Goal: Transaction & Acquisition: Purchase product/service

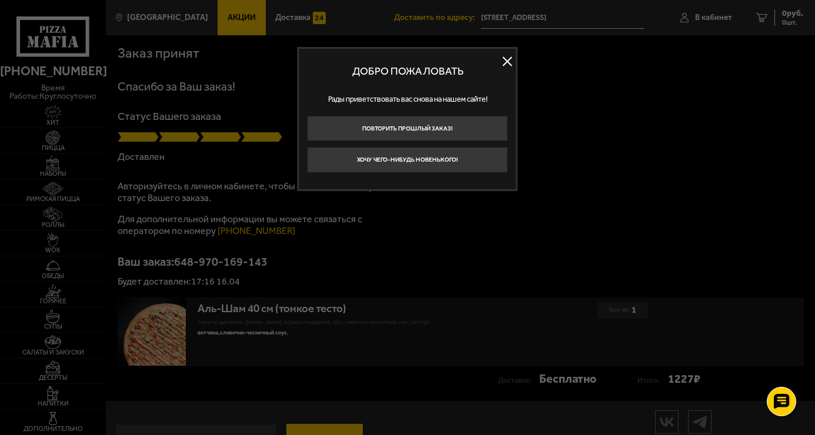
click at [510, 58] on button at bounding box center [508, 62] width 18 height 18
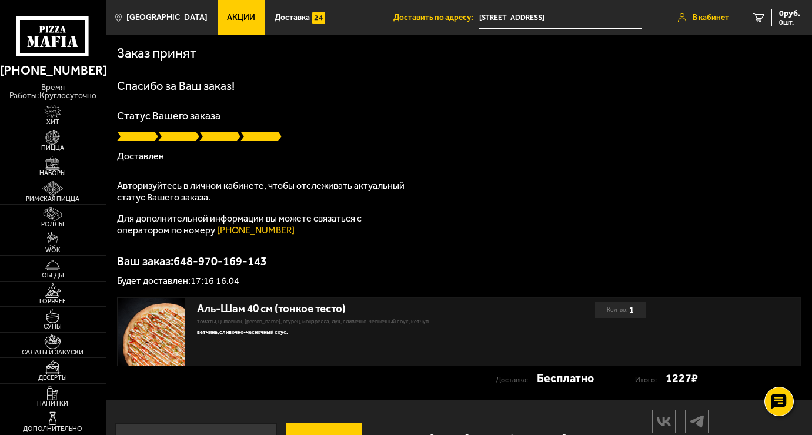
click at [715, 12] on link "В кабинет" at bounding box center [703, 17] width 75 height 35
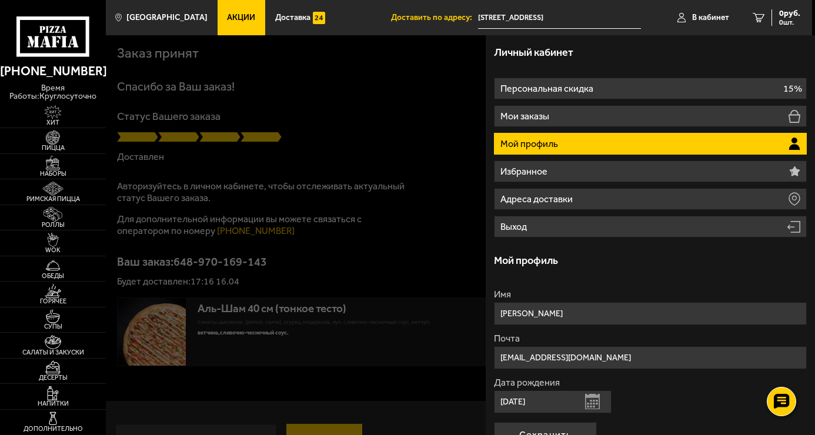
click at [542, 140] on p "Мой профиль" at bounding box center [530, 143] width 60 height 9
click at [543, 142] on p "Мой профиль" at bounding box center [530, 143] width 60 height 9
click at [422, 73] on div at bounding box center [513, 252] width 815 height 435
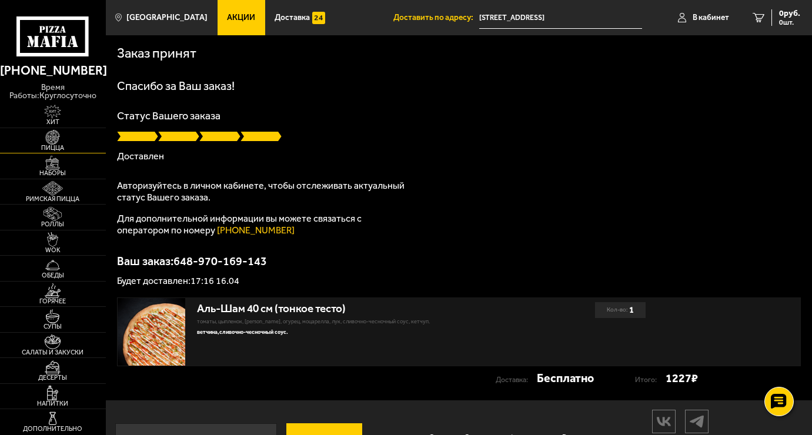
click at [56, 139] on img at bounding box center [52, 137] width 32 height 14
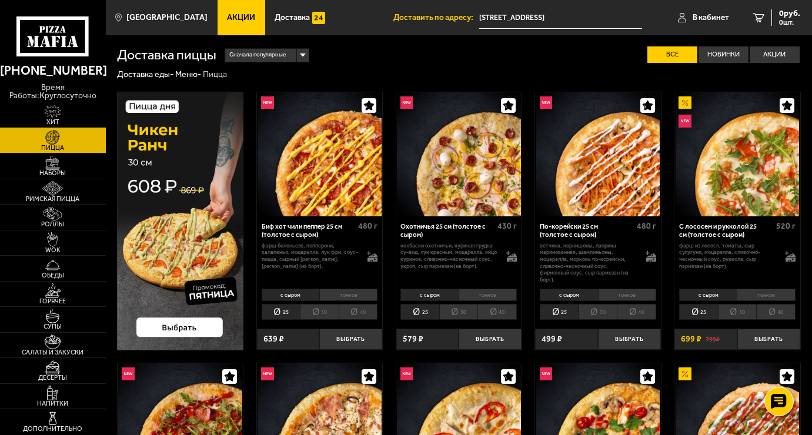
click at [56, 116] on img at bounding box center [52, 112] width 32 height 14
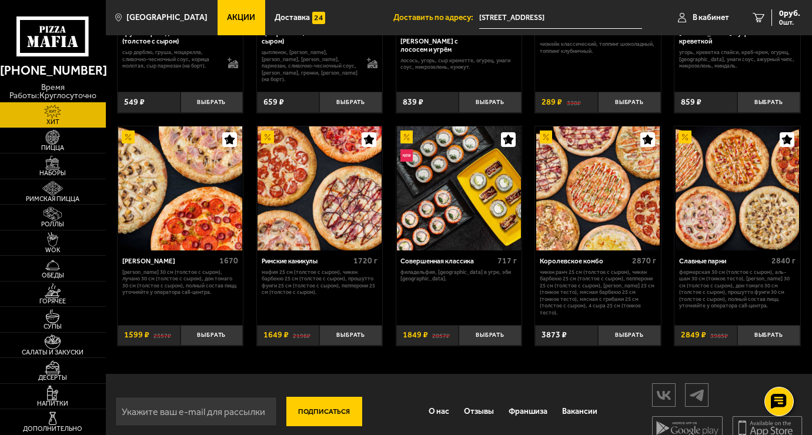
scroll to position [439, 0]
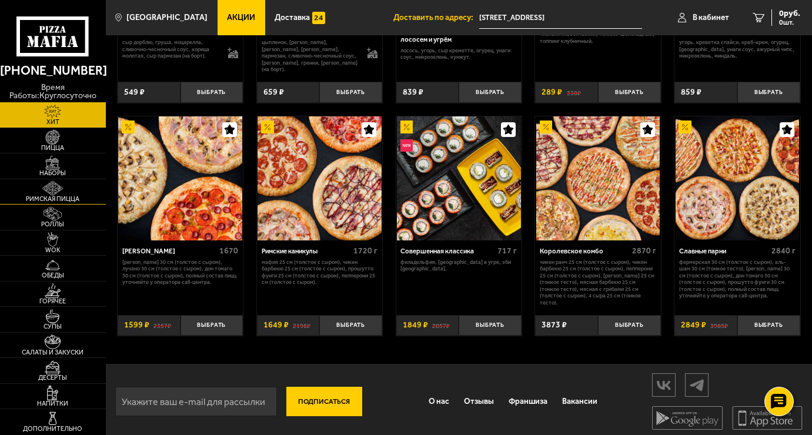
click at [54, 192] on img at bounding box center [52, 188] width 32 height 14
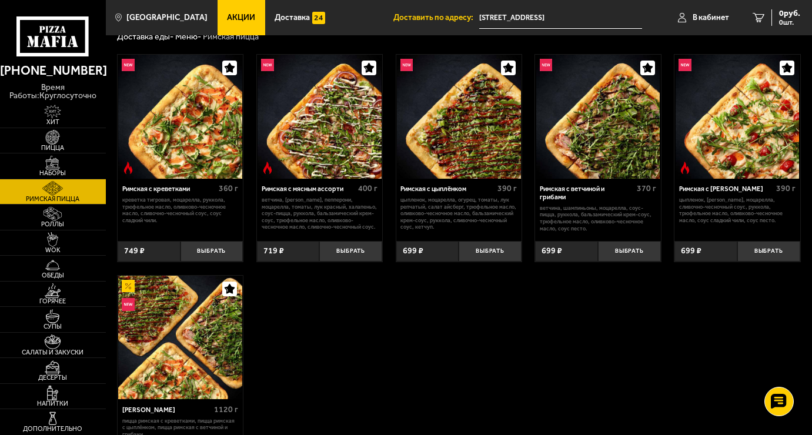
scroll to position [59, 0]
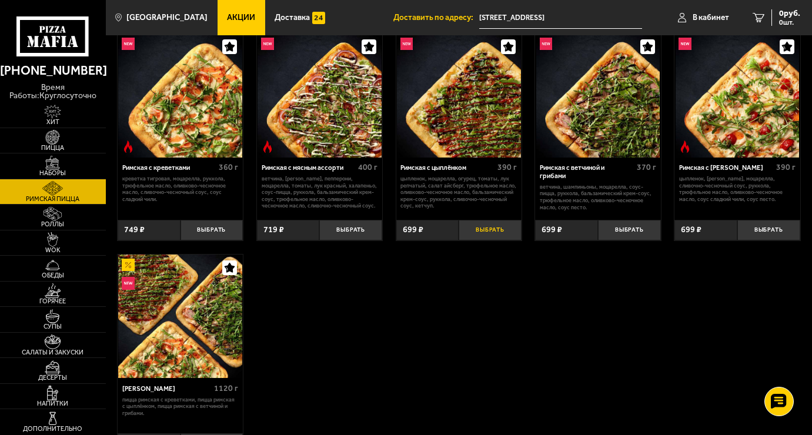
click at [496, 230] on button "Выбрать" at bounding box center [490, 230] width 63 height 21
click at [54, 243] on img at bounding box center [52, 239] width 32 height 14
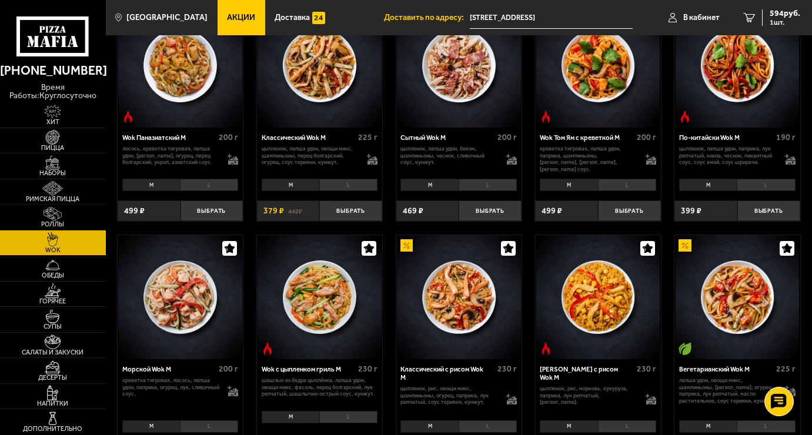
scroll to position [294, 0]
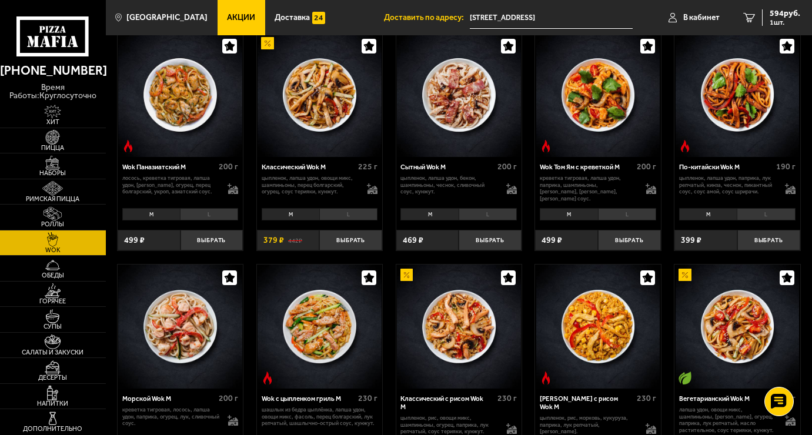
click at [441, 213] on li "M" at bounding box center [430, 214] width 58 height 12
click at [431, 215] on li "M" at bounding box center [430, 214] width 58 height 12
click at [474, 217] on li "L" at bounding box center [488, 214] width 58 height 12
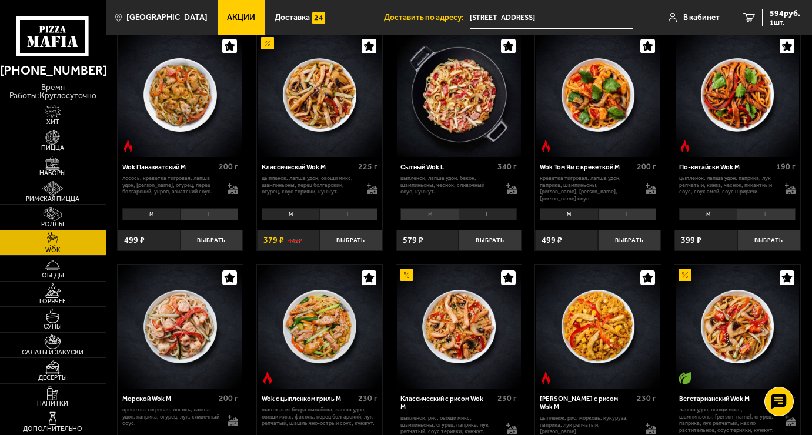
click at [431, 216] on li "M" at bounding box center [430, 214] width 58 height 12
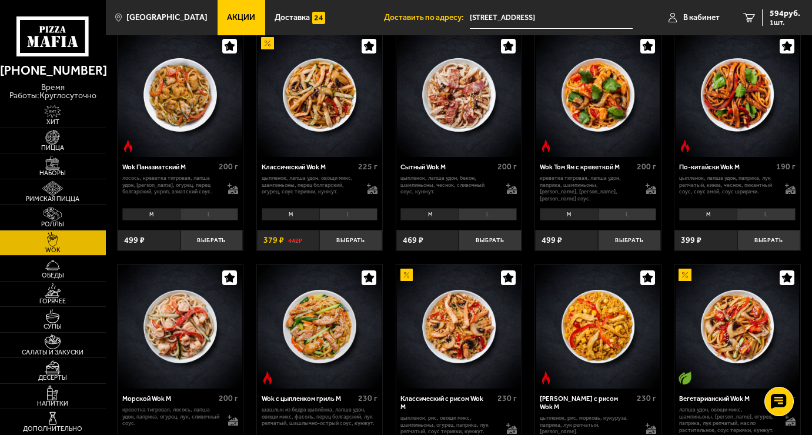
click at [431, 216] on li "M" at bounding box center [430, 214] width 58 height 12
click at [496, 218] on li "L" at bounding box center [488, 214] width 58 height 12
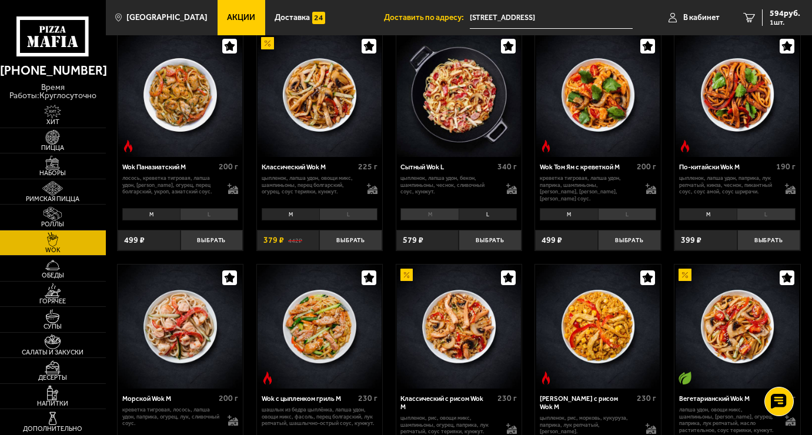
click at [419, 218] on li "M" at bounding box center [430, 214] width 58 height 12
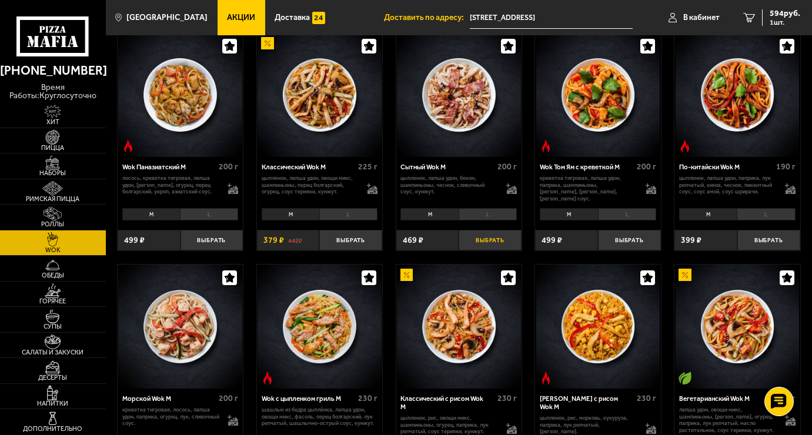
click at [490, 239] on button "Выбрать" at bounding box center [490, 240] width 63 height 21
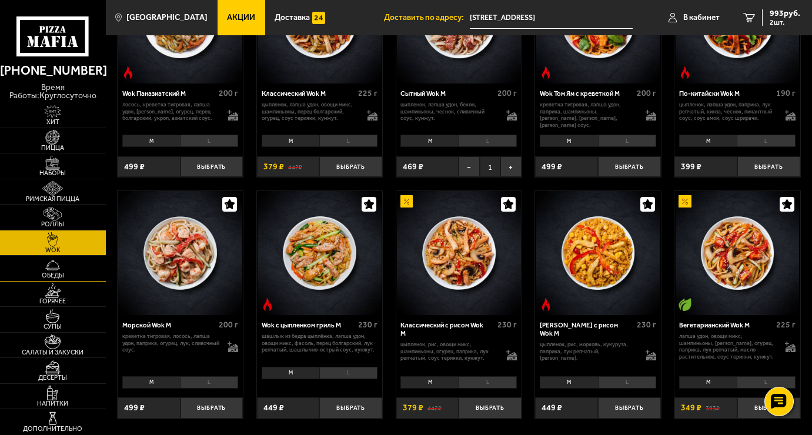
scroll to position [412, 0]
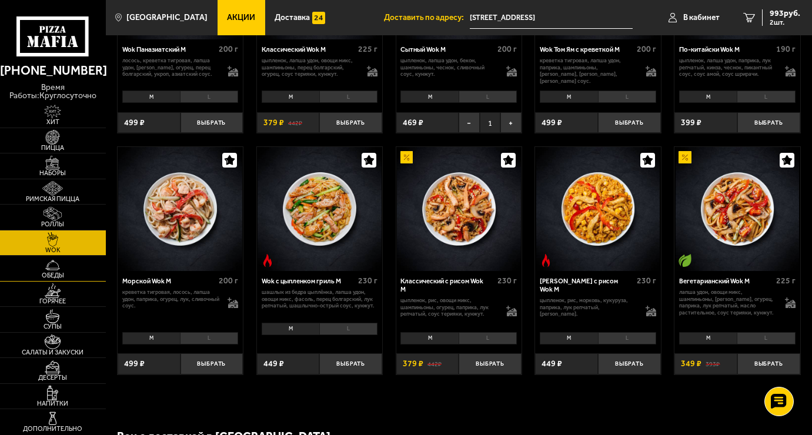
click at [51, 273] on span "Обеды" at bounding box center [53, 275] width 106 height 6
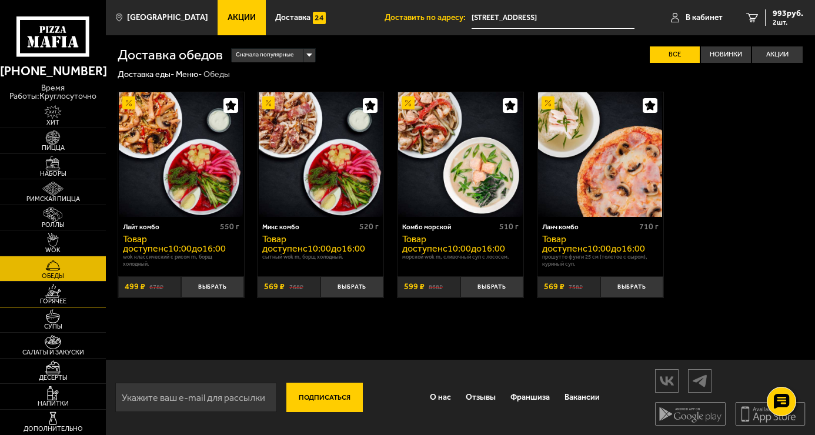
click at [61, 297] on img at bounding box center [52, 291] width 32 height 14
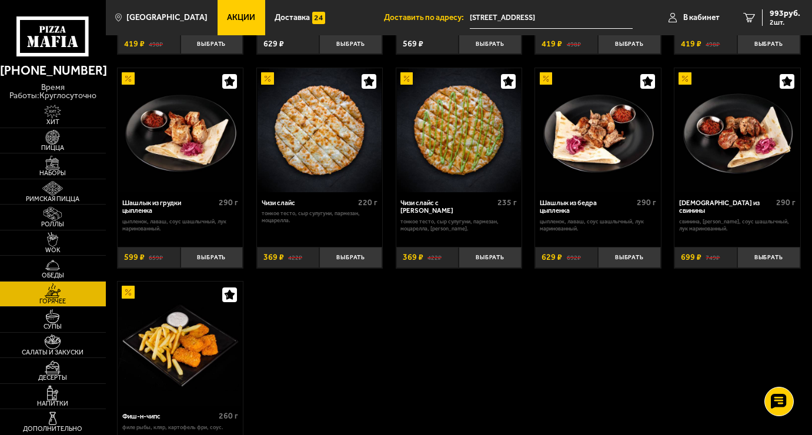
scroll to position [529, 0]
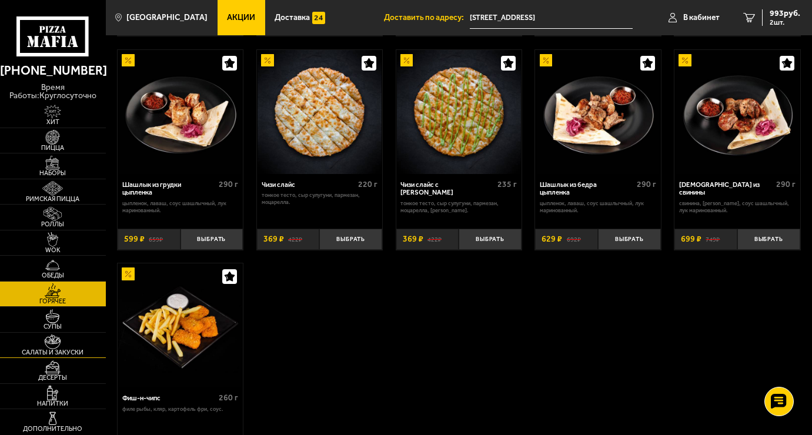
click at [59, 345] on img at bounding box center [52, 342] width 32 height 14
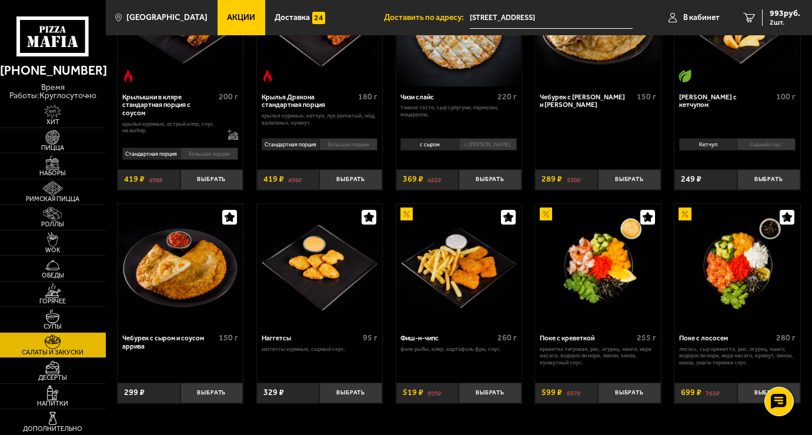
scroll to position [470, 0]
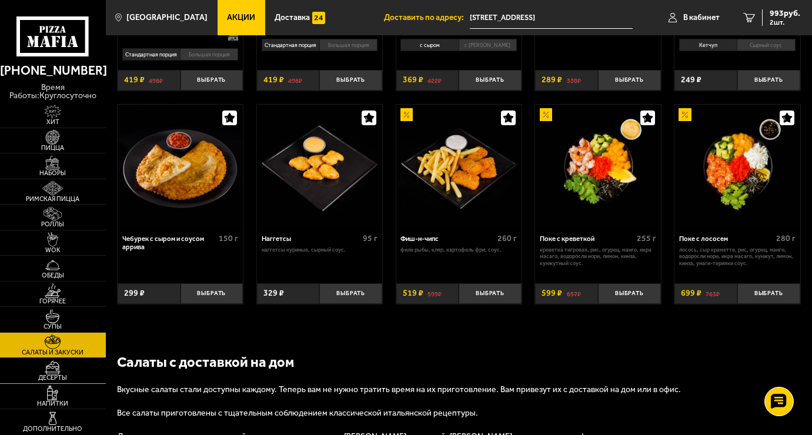
click at [41, 368] on img at bounding box center [52, 368] width 32 height 14
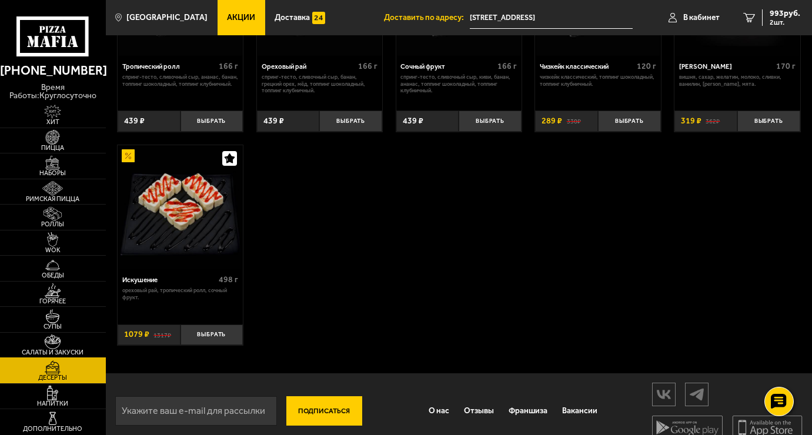
scroll to position [390, 0]
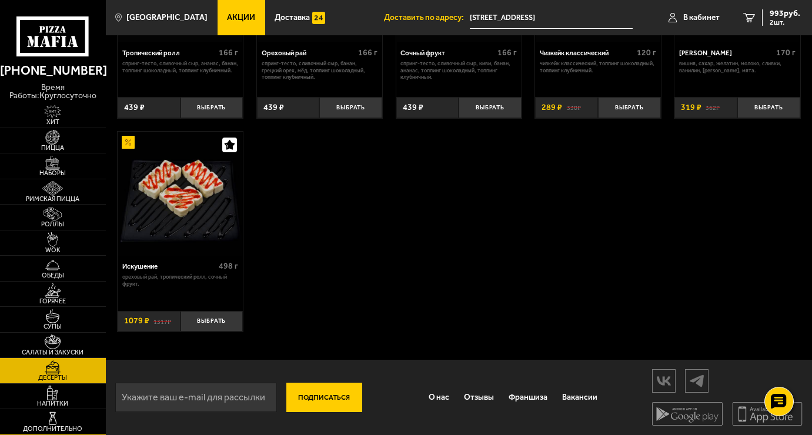
click at [64, 430] on span "Дополнительно" at bounding box center [53, 429] width 106 height 6
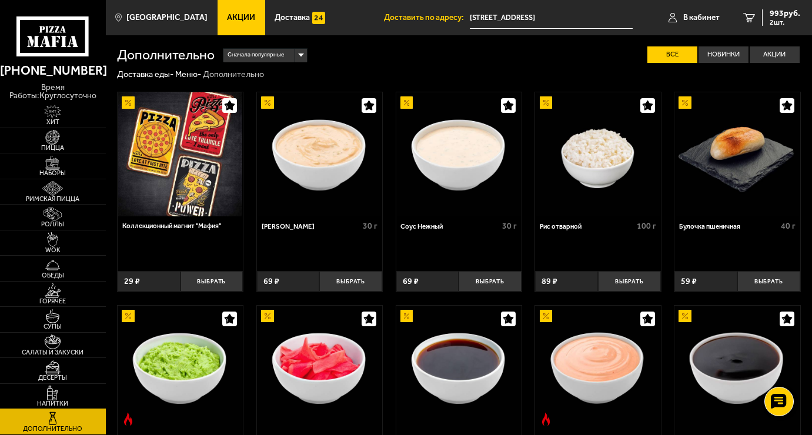
click at [76, 401] on span "Напитки" at bounding box center [53, 404] width 106 height 6
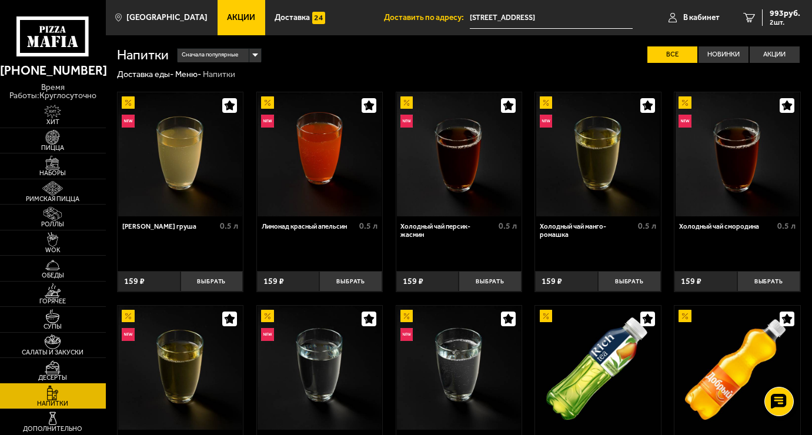
click at [78, 372] on link "Десерты" at bounding box center [53, 370] width 106 height 25
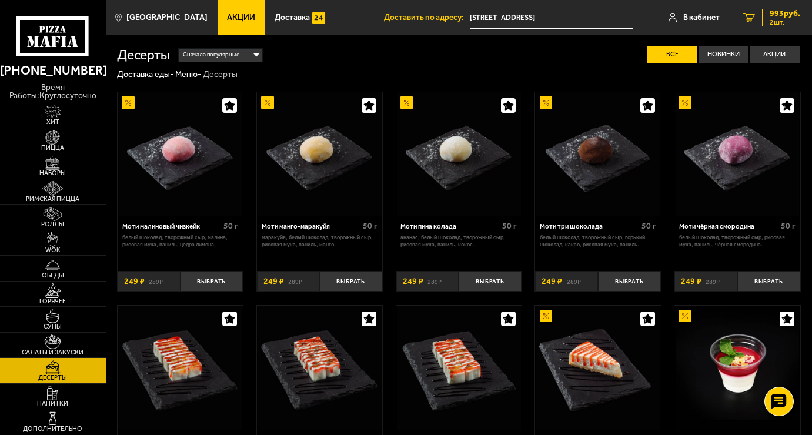
click at [749, 15] on icon "2" at bounding box center [749, 18] width 12 height 10
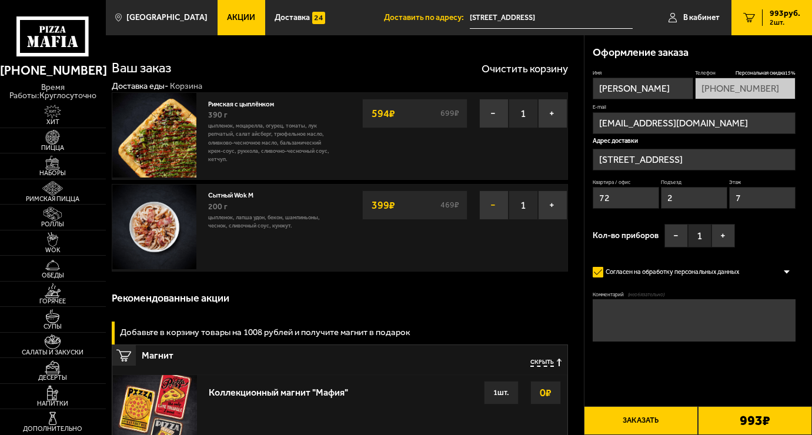
click at [495, 209] on button "−" at bounding box center [493, 205] width 29 height 29
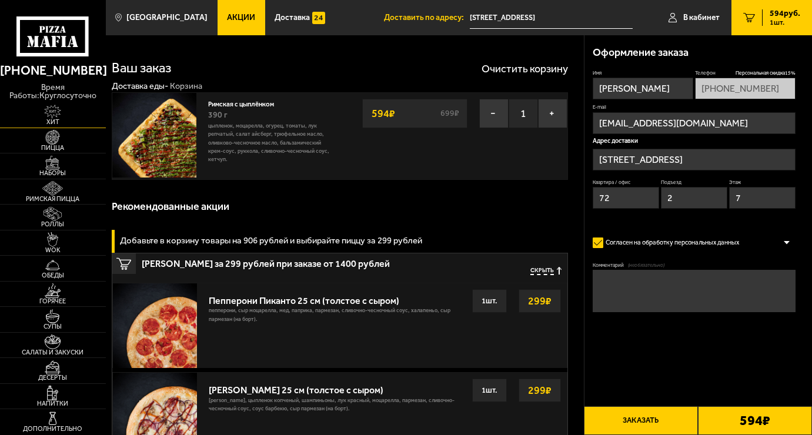
click at [54, 118] on img at bounding box center [52, 112] width 32 height 14
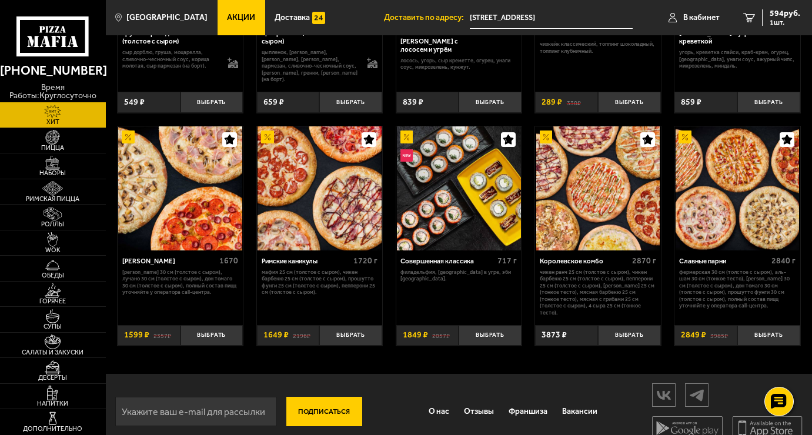
scroll to position [439, 0]
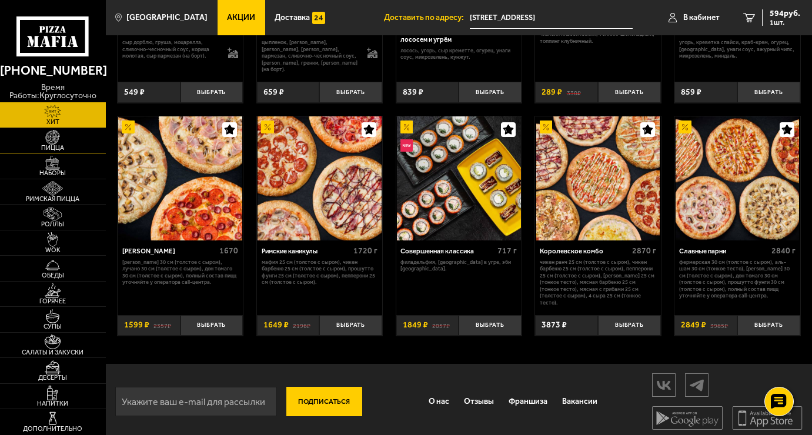
click at [52, 134] on img at bounding box center [52, 137] width 32 height 14
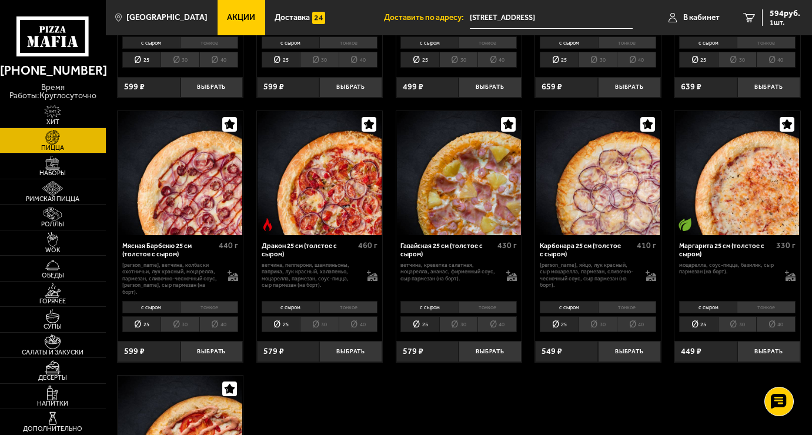
scroll to position [1588, 0]
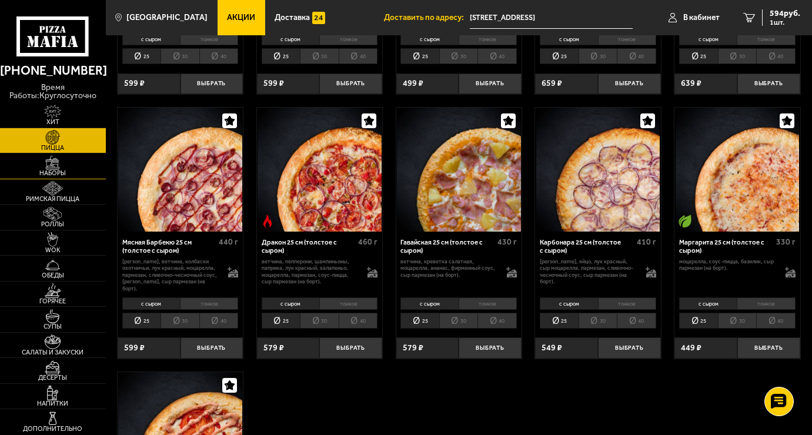
click at [54, 166] on img at bounding box center [52, 163] width 32 height 14
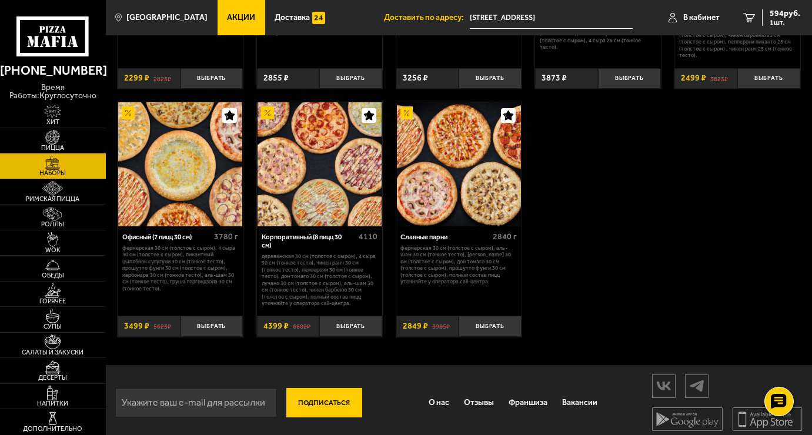
scroll to position [1322, 0]
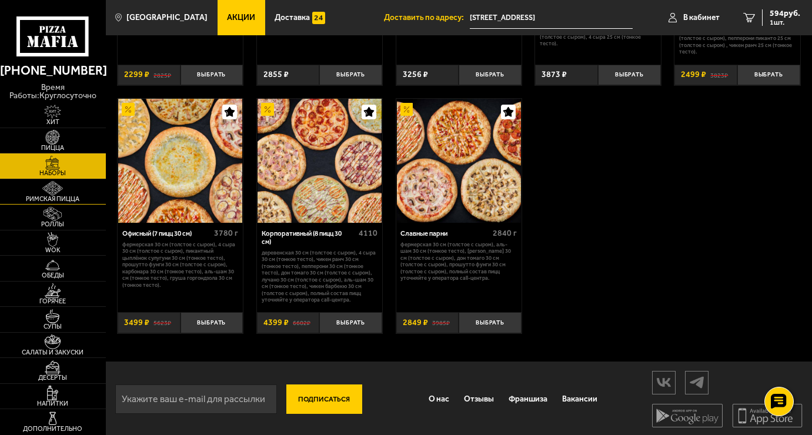
click at [54, 190] on img at bounding box center [52, 188] width 32 height 14
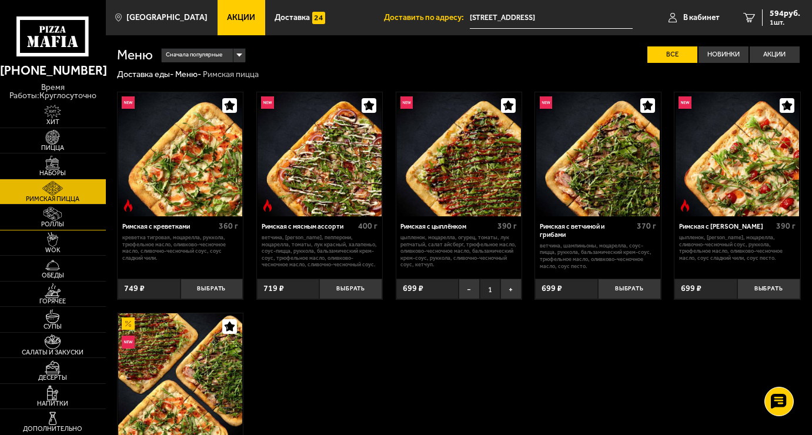
click at [49, 216] on img at bounding box center [52, 214] width 32 height 14
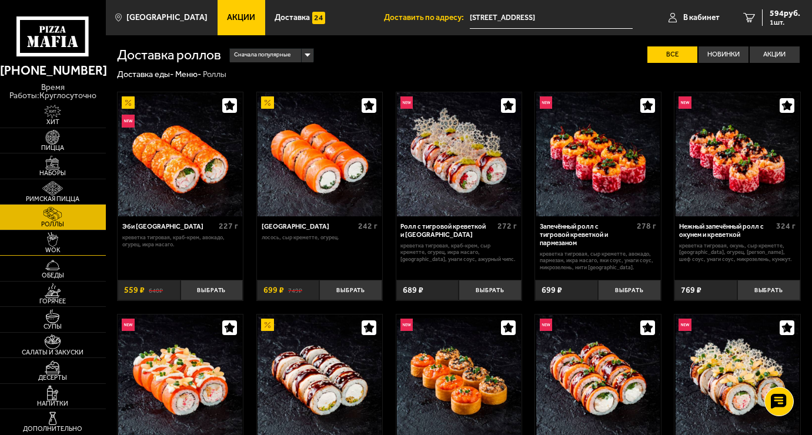
click at [50, 247] on span "WOK" at bounding box center [53, 250] width 106 height 6
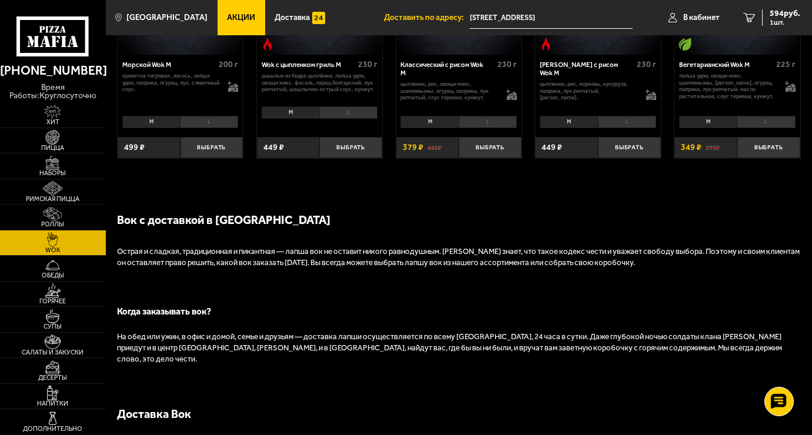
scroll to position [647, 0]
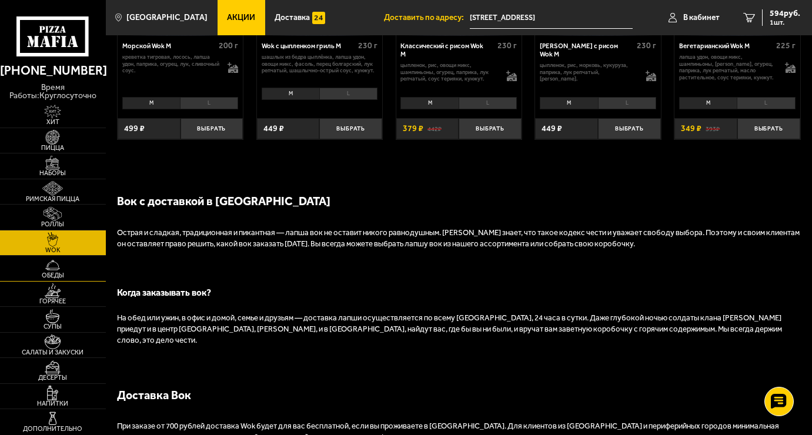
click at [54, 273] on span "Обеды" at bounding box center [53, 275] width 106 height 6
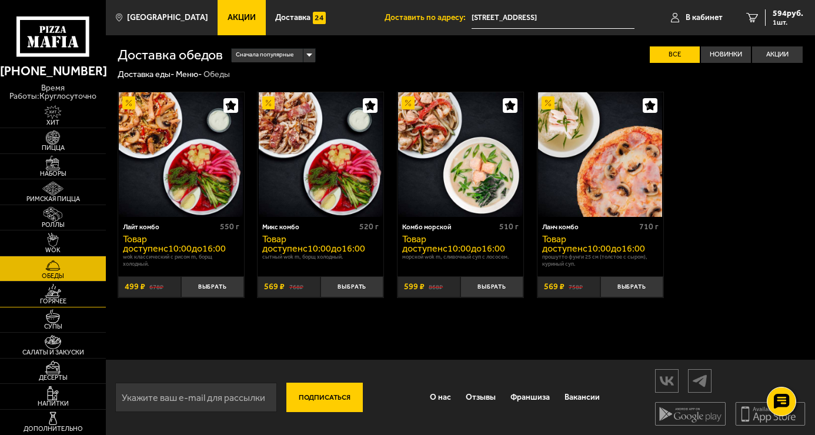
click at [49, 296] on img at bounding box center [52, 291] width 32 height 14
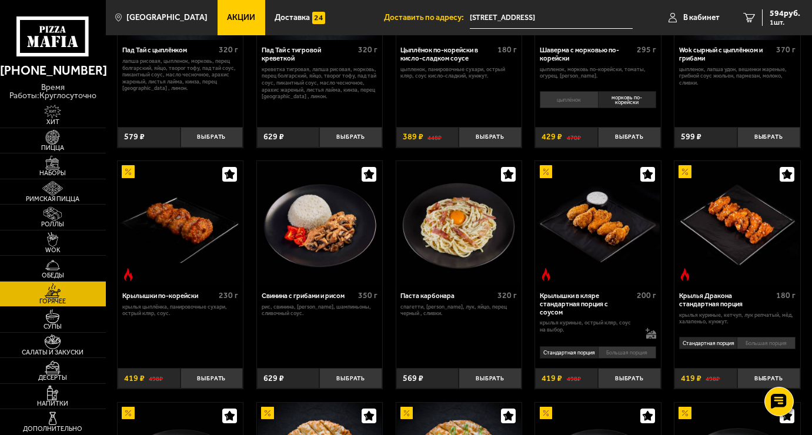
scroll to position [235, 0]
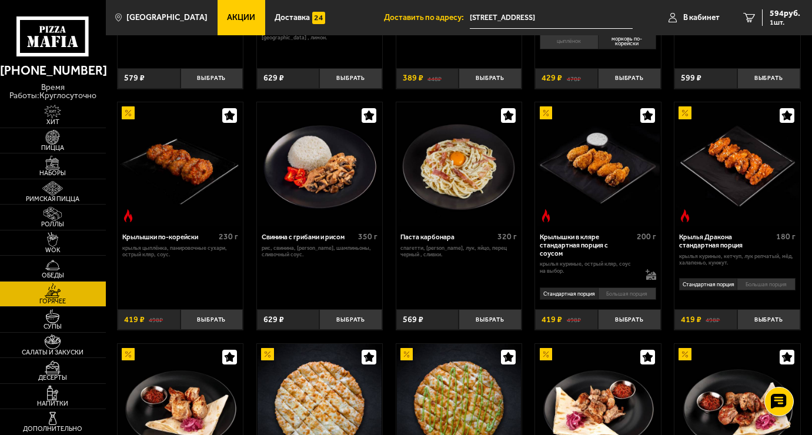
click at [619, 293] on li "Большая порция" at bounding box center [627, 294] width 58 height 12
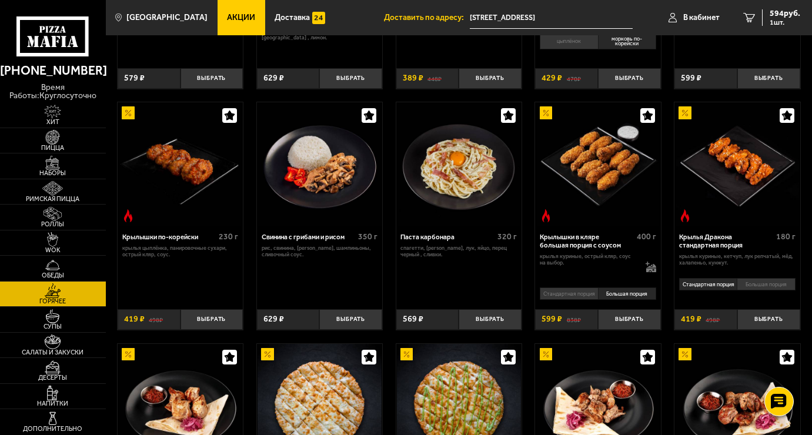
click at [570, 298] on li "Стандартная порция" at bounding box center [569, 294] width 58 height 12
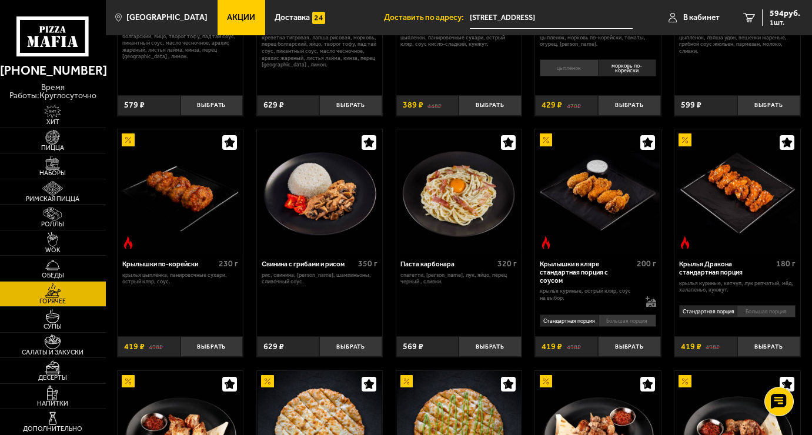
scroll to position [176, 0]
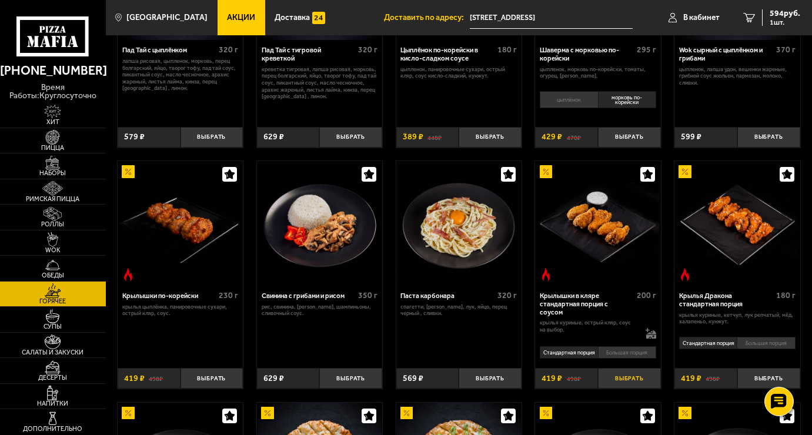
click at [619, 377] on button "Выбрать" at bounding box center [629, 378] width 63 height 21
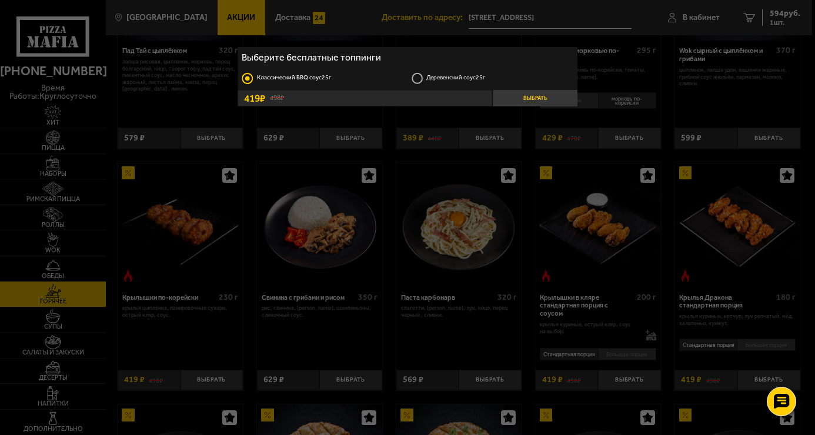
click at [523, 99] on button "Выбрать" at bounding box center [534, 98] width 85 height 16
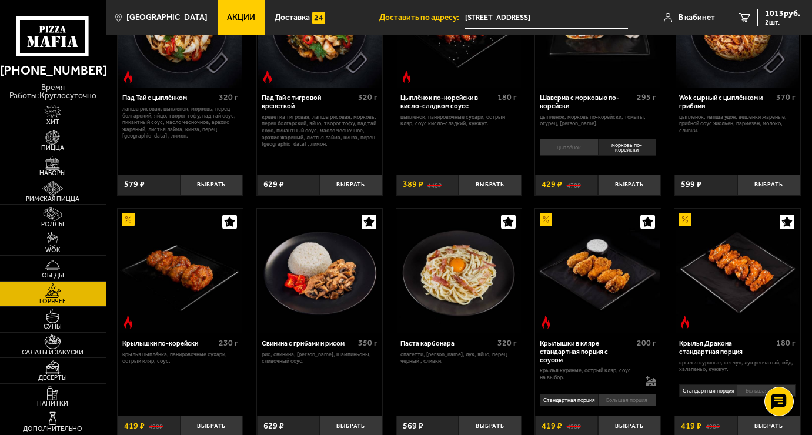
scroll to position [0, 0]
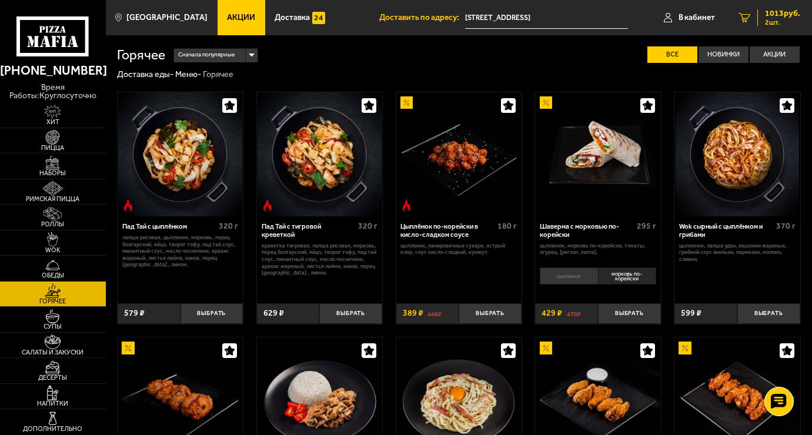
click at [745, 20] on icon "2" at bounding box center [745, 18] width 12 height 10
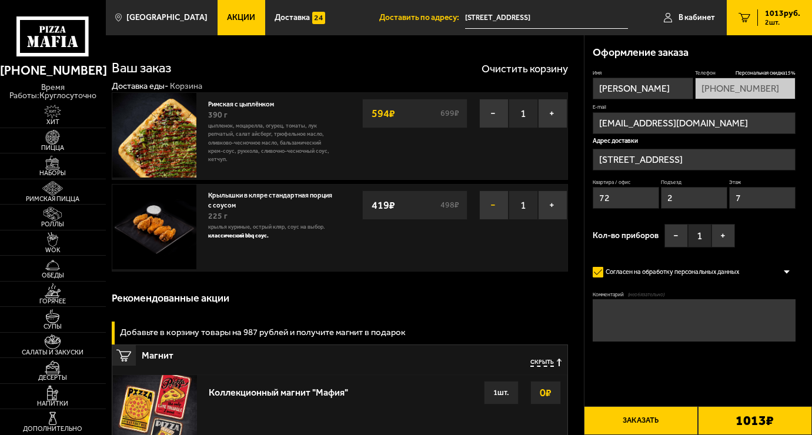
click at [489, 202] on button "−" at bounding box center [493, 205] width 29 height 29
